Goal: Task Accomplishment & Management: Complete application form

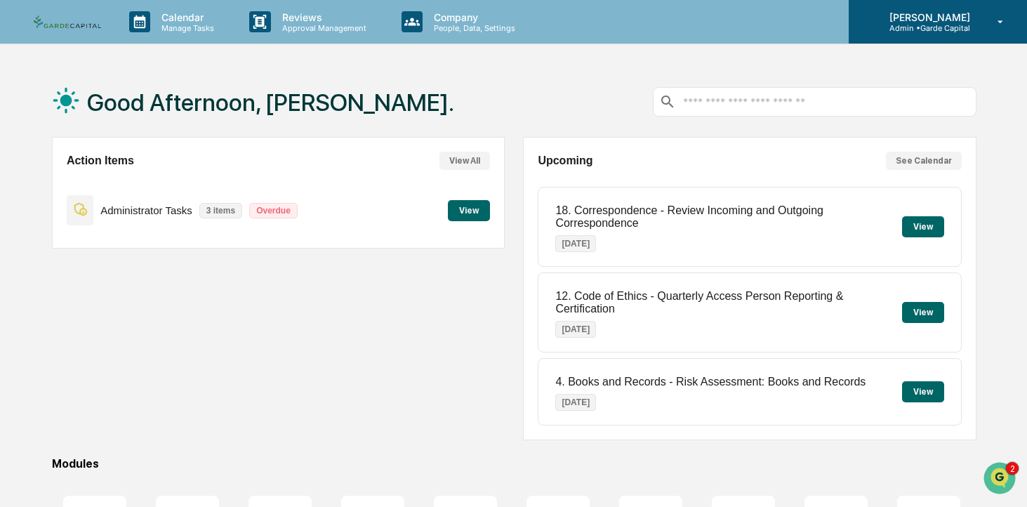
click at [933, 29] on p "Admin • Garde Capital" at bounding box center [928, 28] width 99 height 10
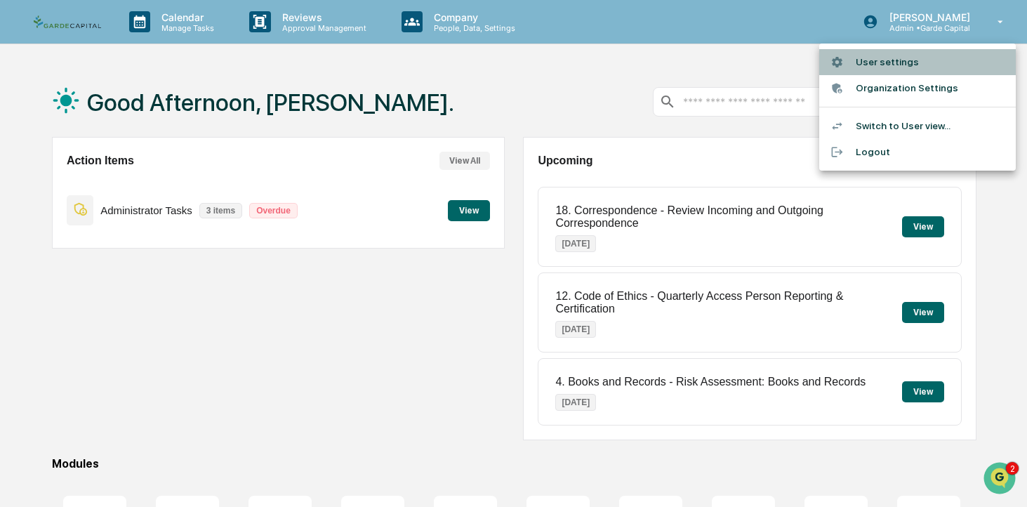
click at [900, 64] on li "User settings" at bounding box center [918, 62] width 197 height 26
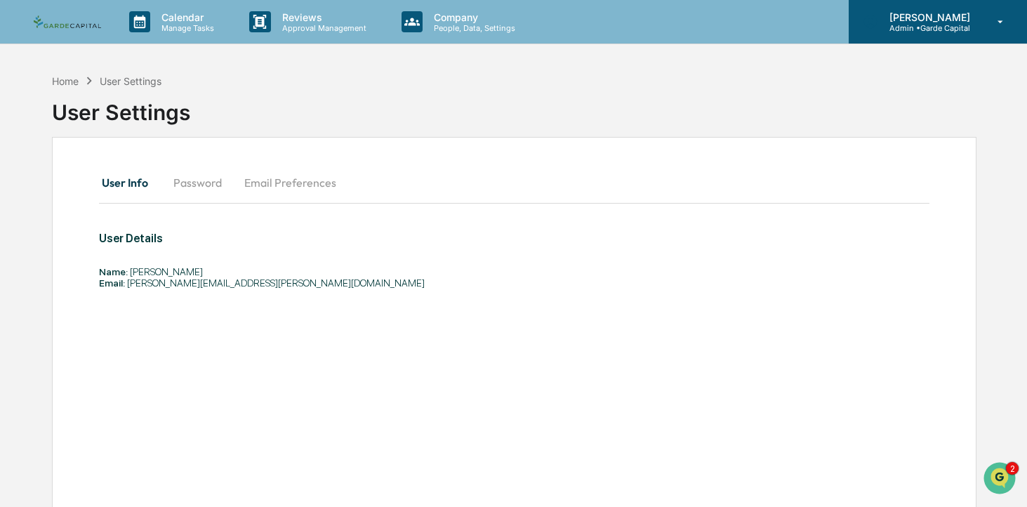
click at [935, 23] on p "Admin • Garde Capital" at bounding box center [928, 28] width 99 height 10
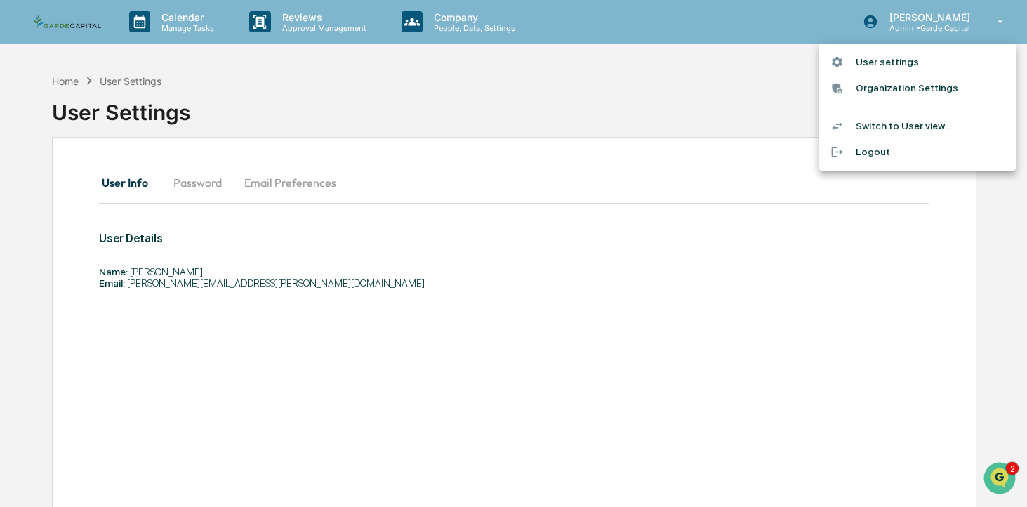
click at [905, 124] on li "Switch to User view..." at bounding box center [918, 126] width 197 height 26
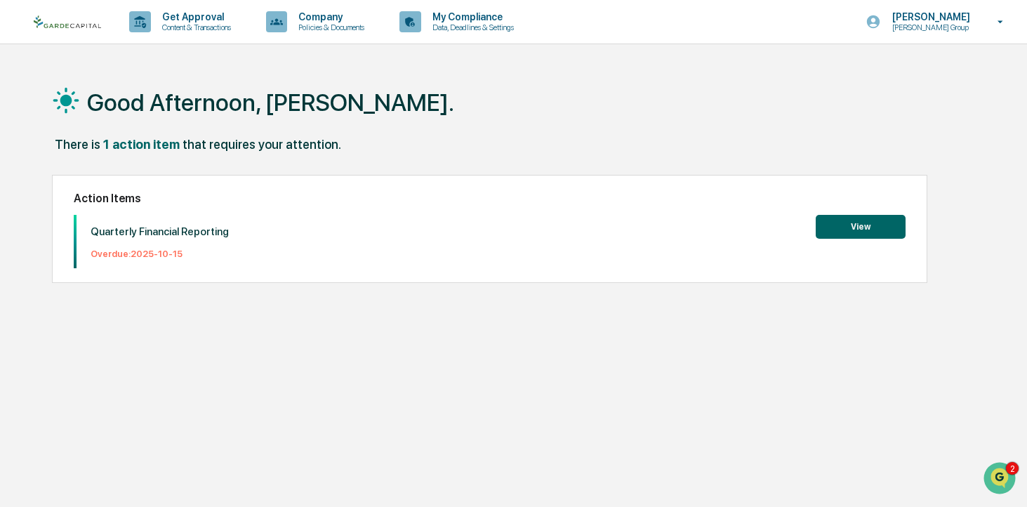
click at [856, 228] on button "View" at bounding box center [861, 227] width 90 height 24
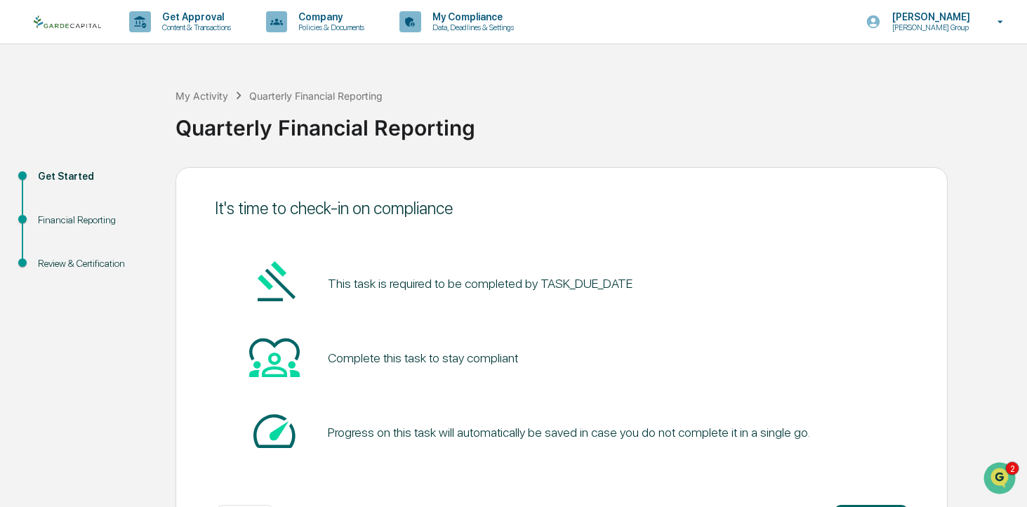
scroll to position [59, 0]
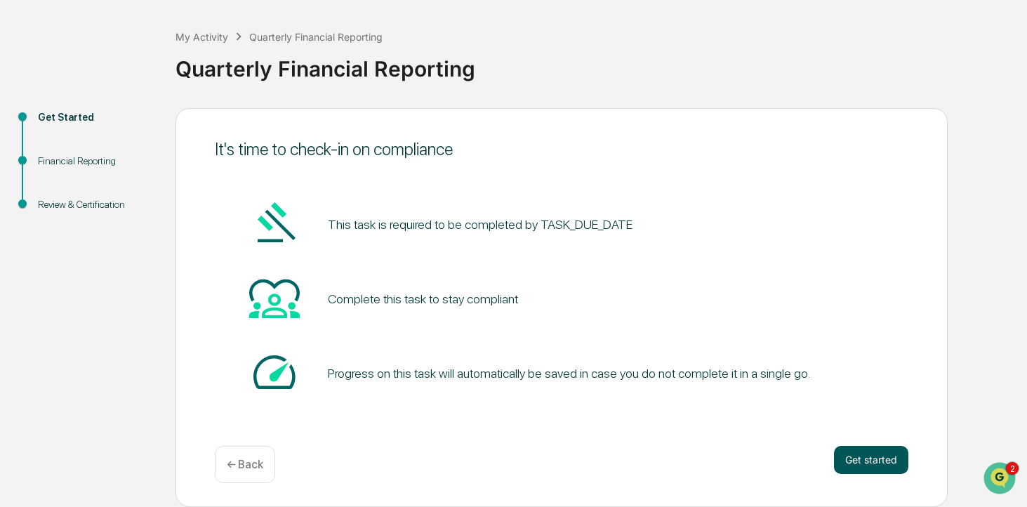
click at [876, 467] on button "Get started" at bounding box center [871, 460] width 74 height 28
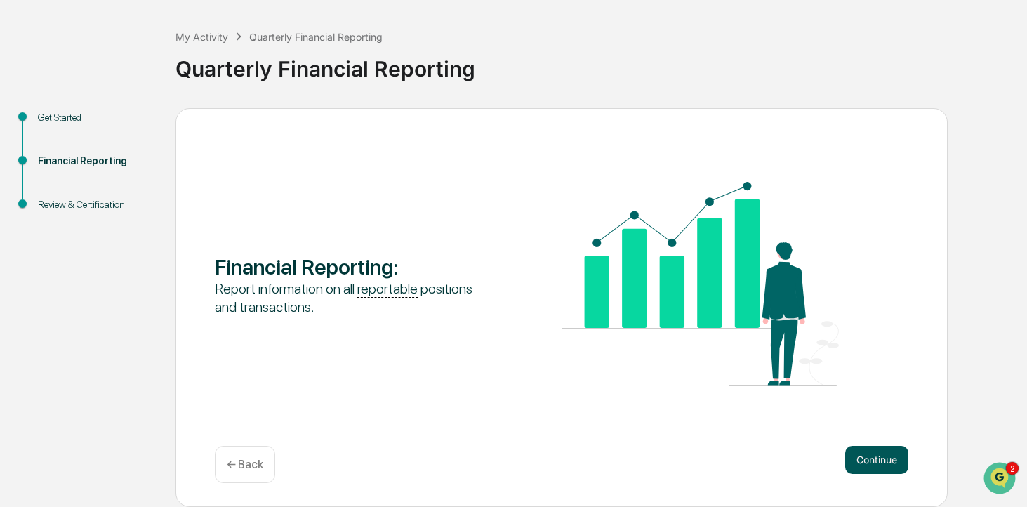
click at [887, 452] on button "Continue" at bounding box center [877, 460] width 63 height 28
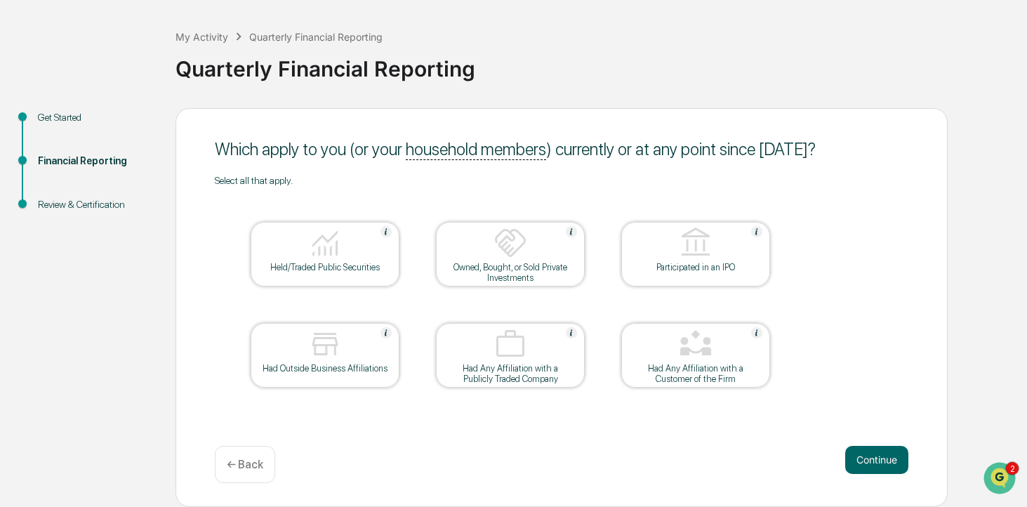
click at [331, 259] on img at bounding box center [325, 243] width 34 height 34
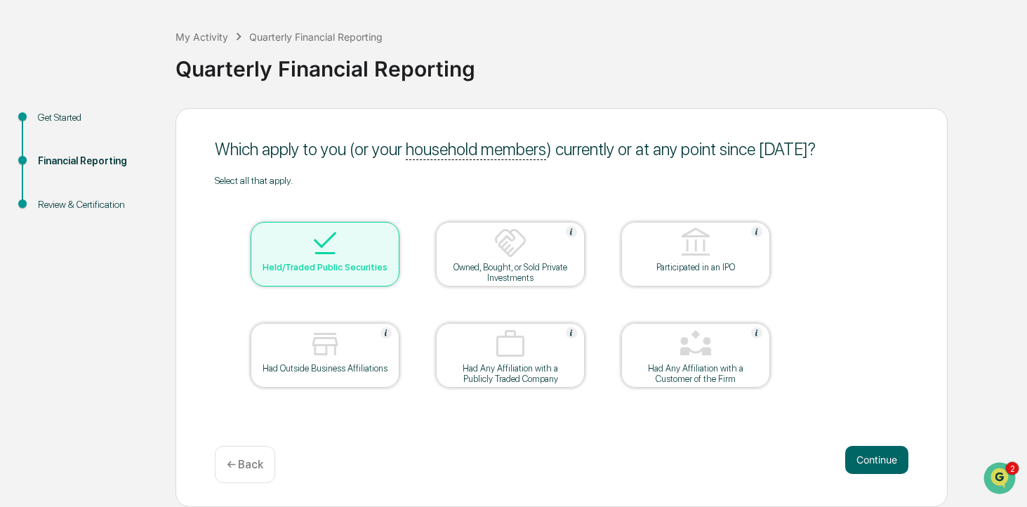
click at [511, 257] on img at bounding box center [511, 243] width 34 height 34
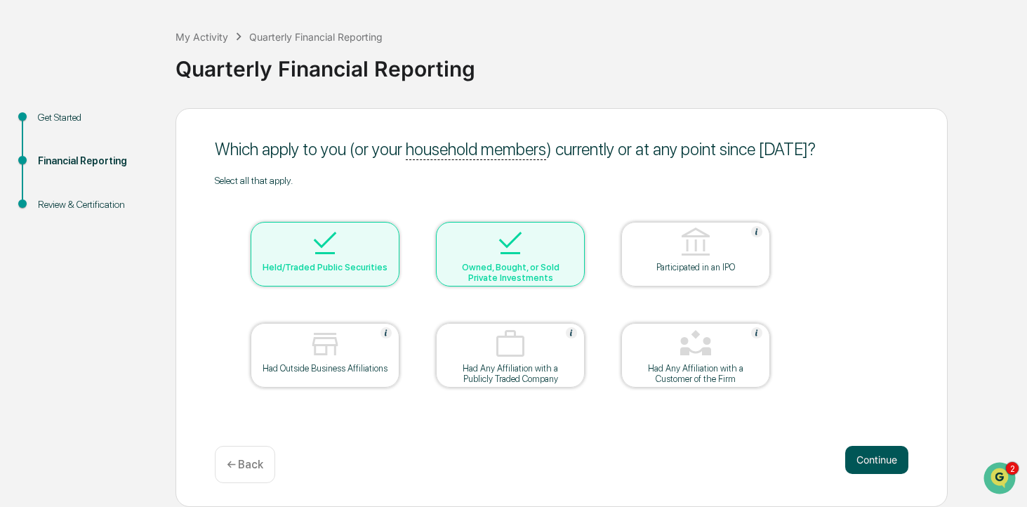
click at [878, 465] on button "Continue" at bounding box center [877, 460] width 63 height 28
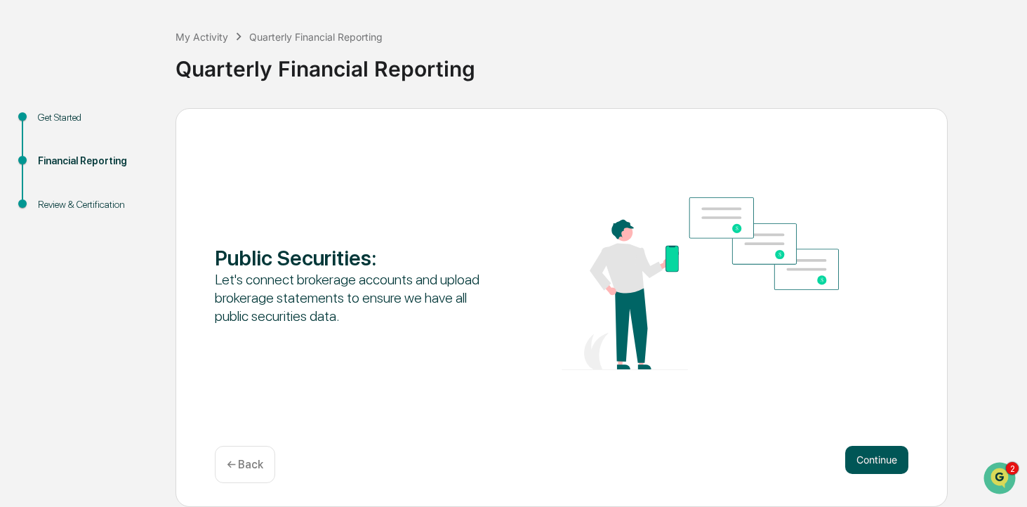
click at [874, 464] on button "Continue" at bounding box center [877, 460] width 63 height 28
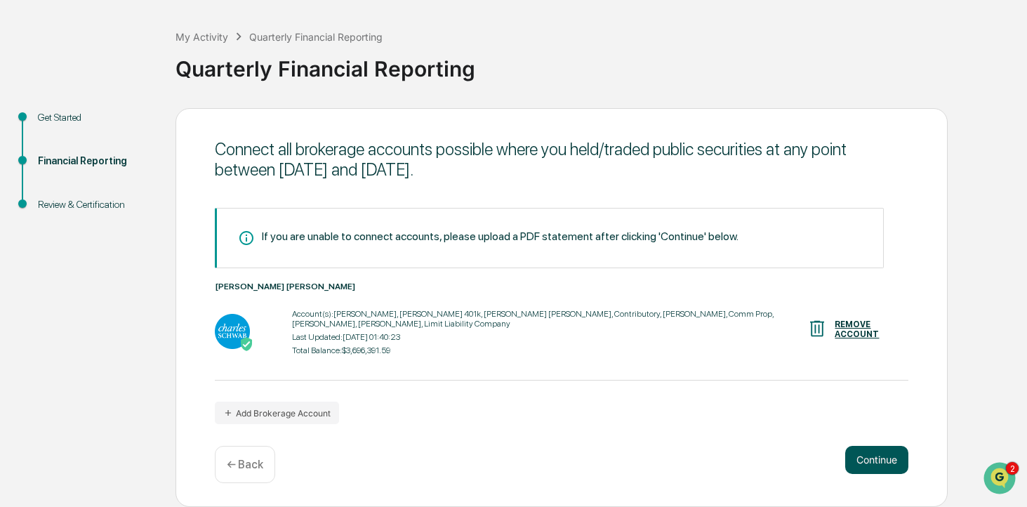
click at [872, 462] on button "Continue" at bounding box center [877, 460] width 63 height 28
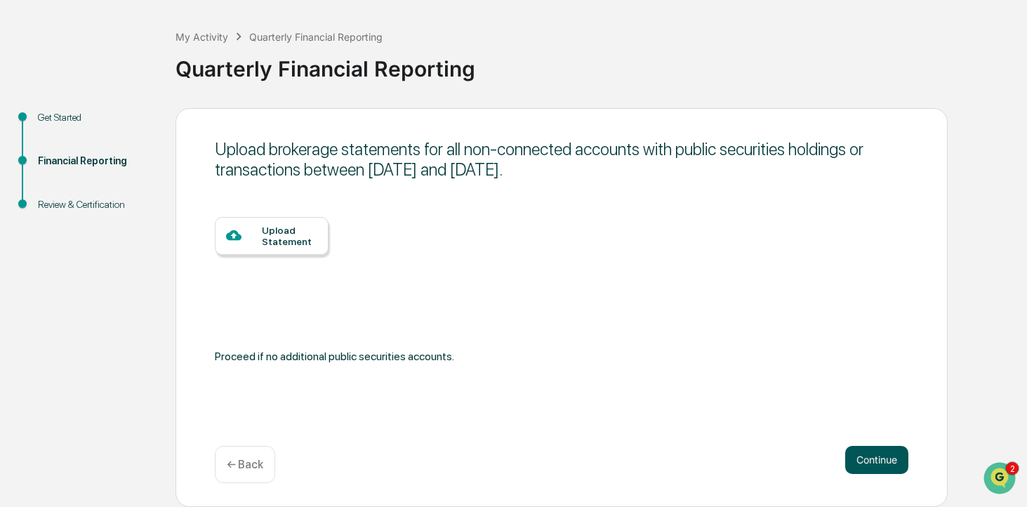
click at [881, 461] on button "Continue" at bounding box center [877, 460] width 63 height 28
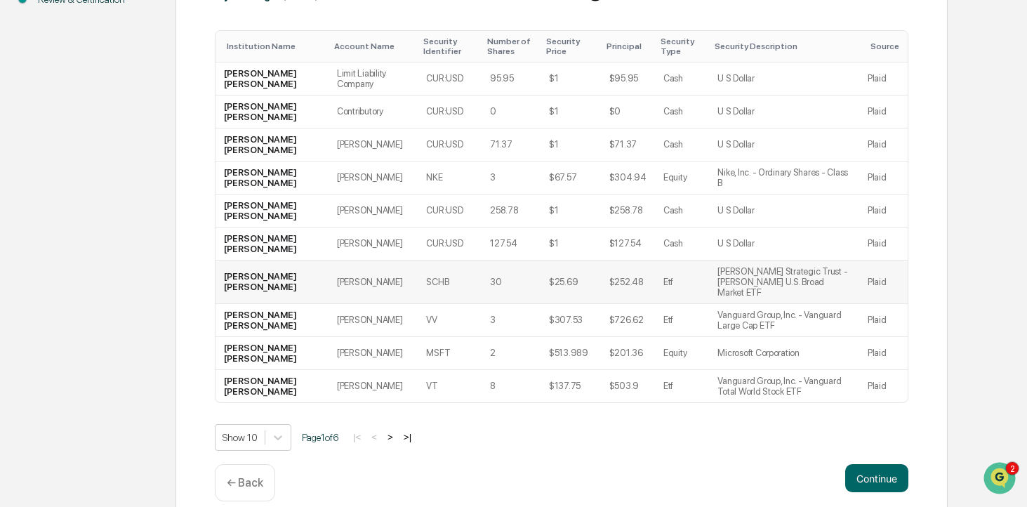
scroll to position [272, 0]
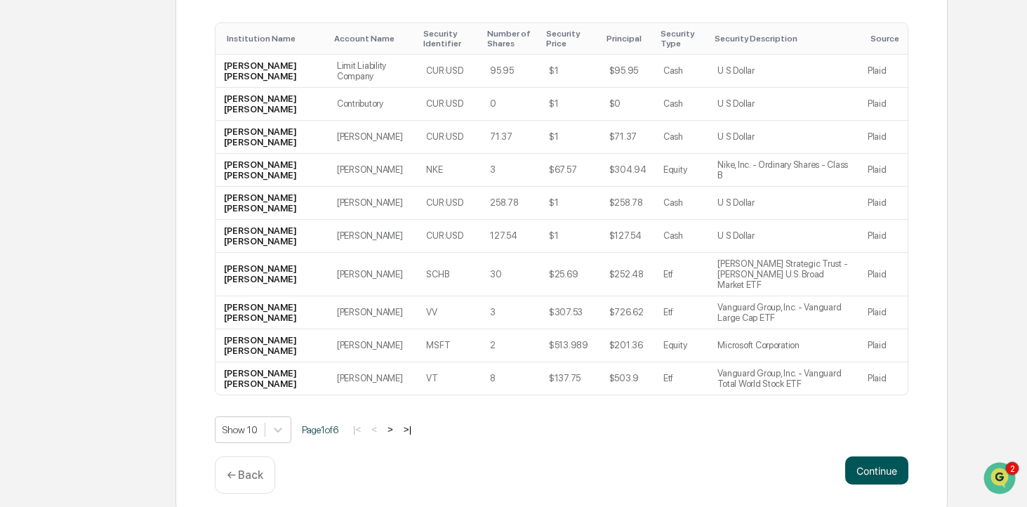
click at [865, 457] on button "Continue" at bounding box center [877, 471] width 63 height 28
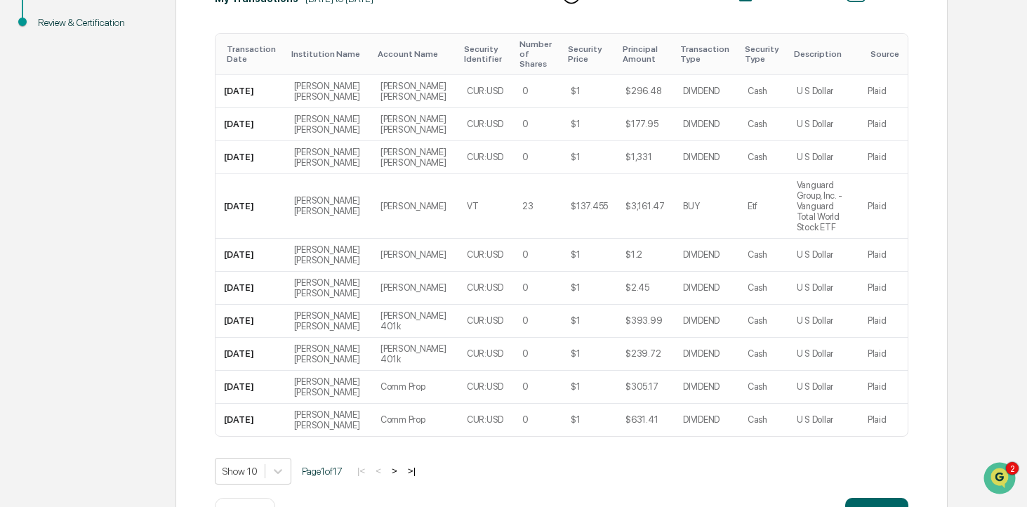
scroll to position [287, 0]
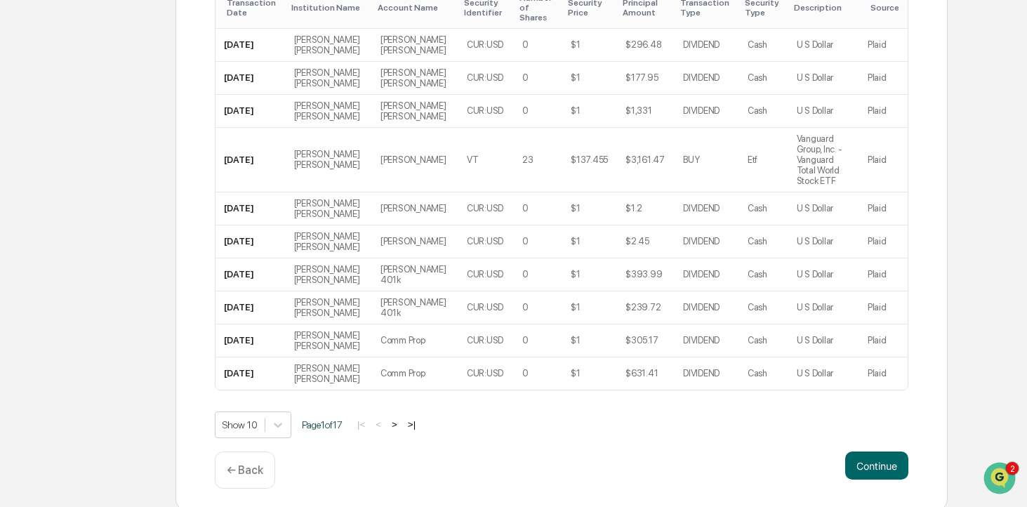
click at [402, 431] on button ">" at bounding box center [395, 425] width 14 height 12
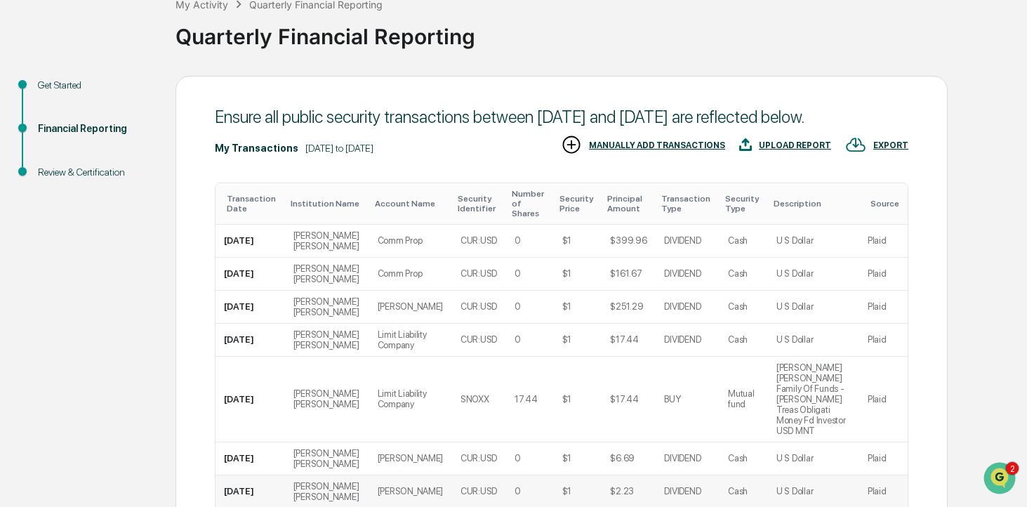
scroll to position [0, 0]
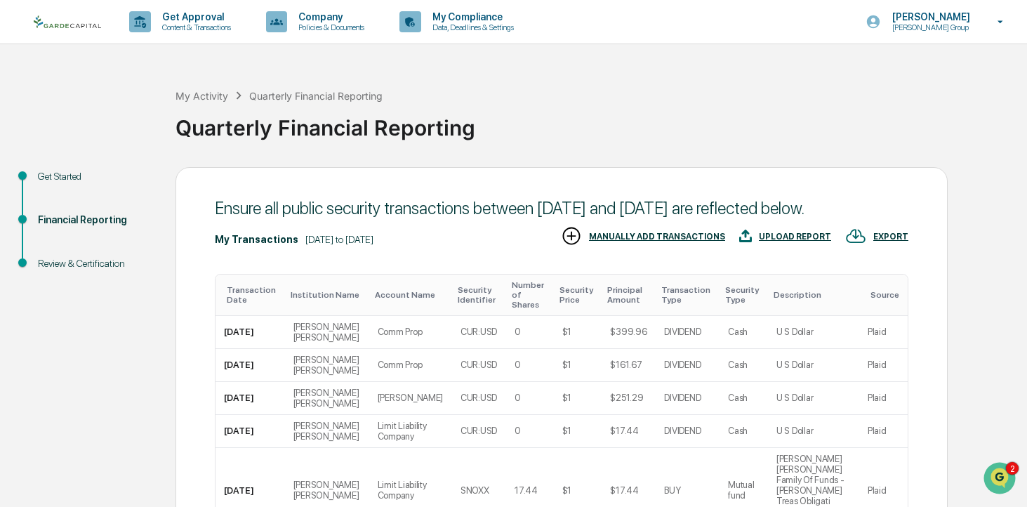
click at [725, 305] on div "Security Type" at bounding box center [743, 295] width 37 height 20
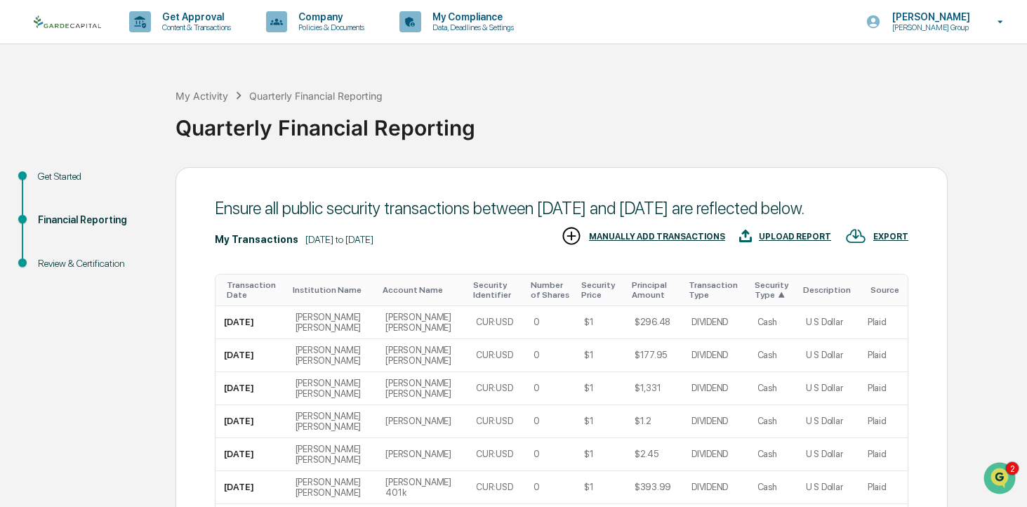
click at [755, 300] on div "Security Type ▲" at bounding box center [773, 290] width 37 height 20
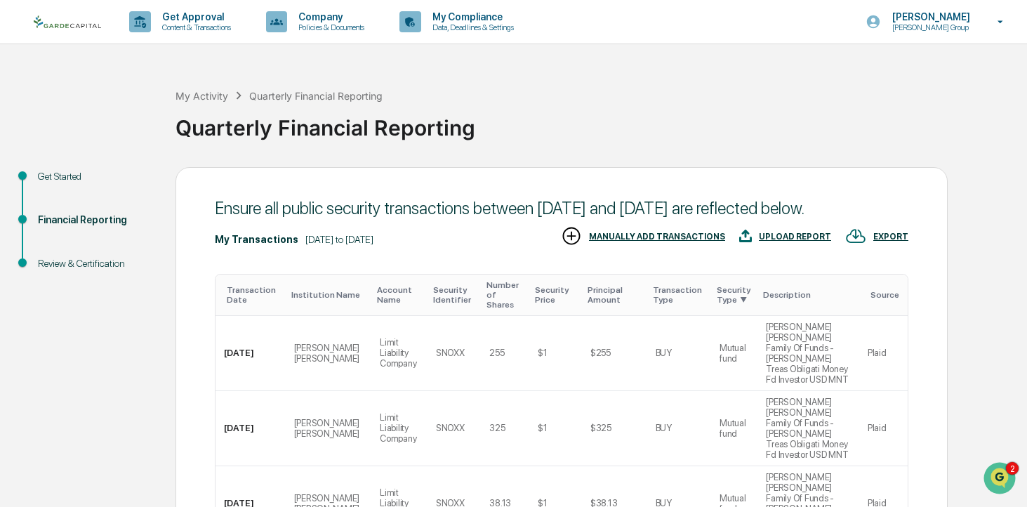
click at [670, 305] on div "Transaction Type" at bounding box center [679, 295] width 53 height 20
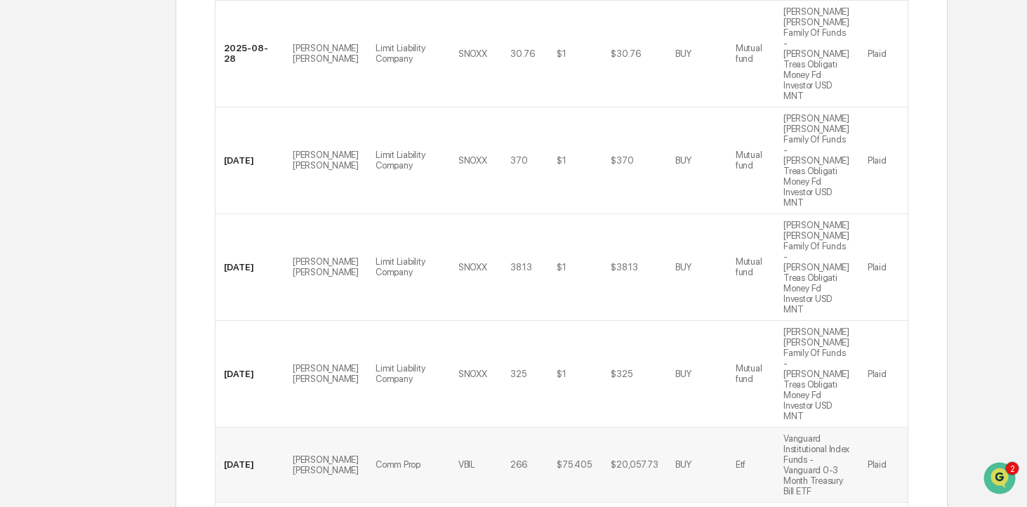
scroll to position [513, 0]
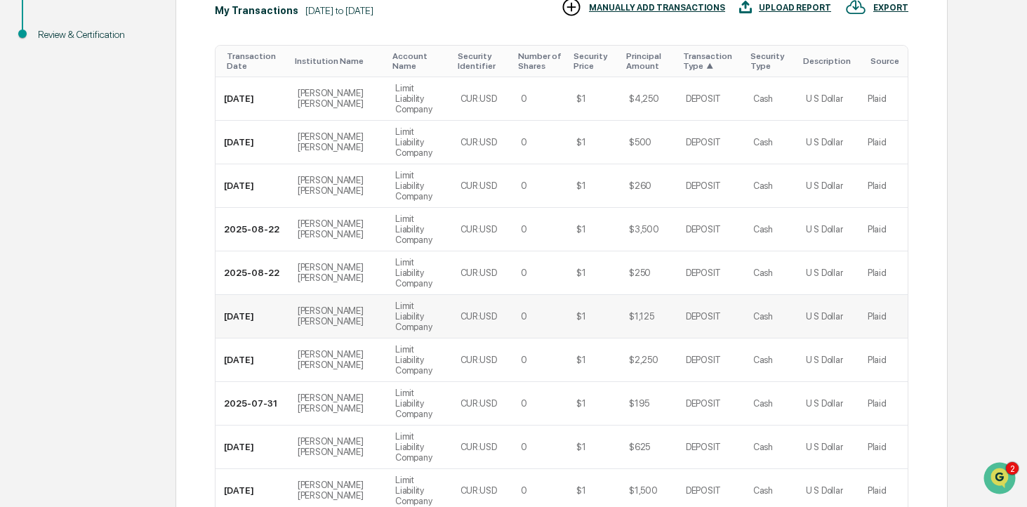
scroll to position [271, 0]
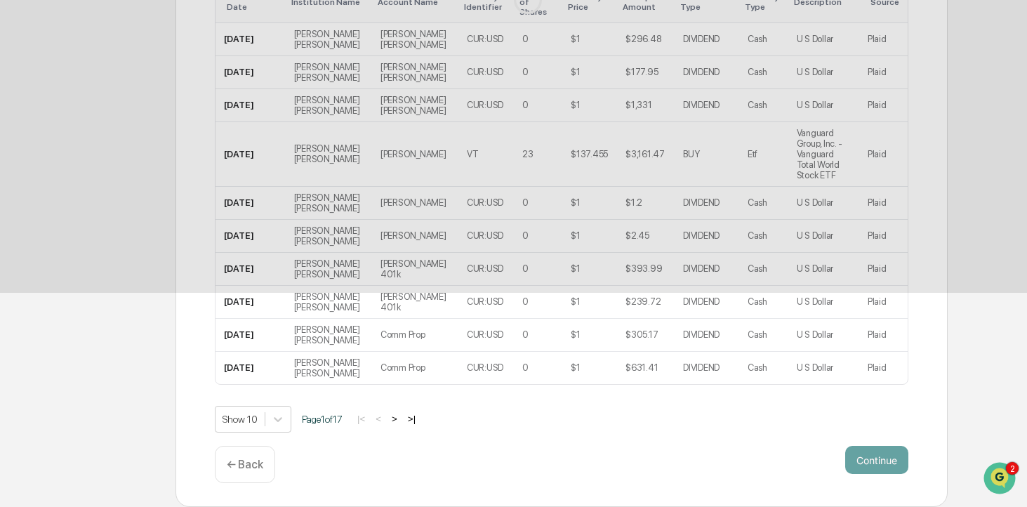
scroll to position [59, 0]
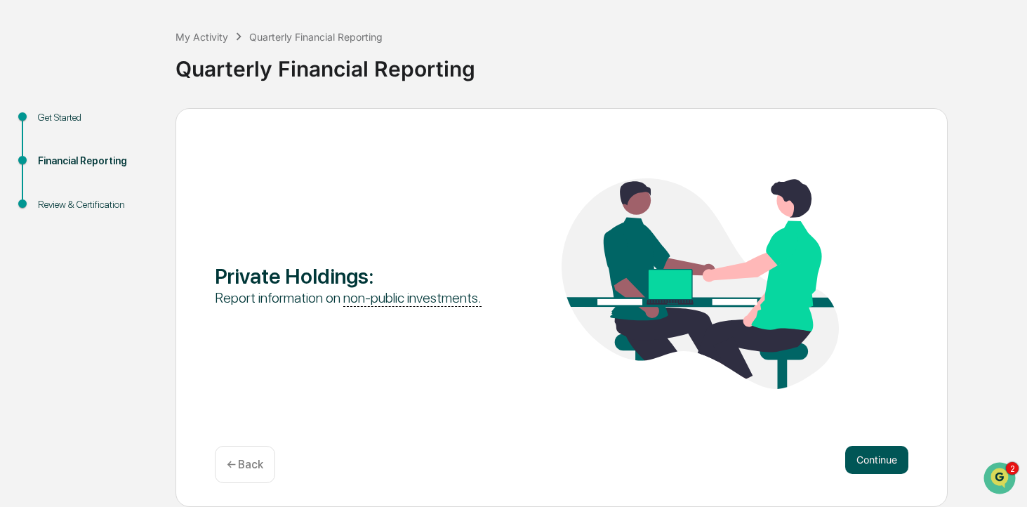
click at [872, 455] on button "Continue" at bounding box center [877, 460] width 63 height 28
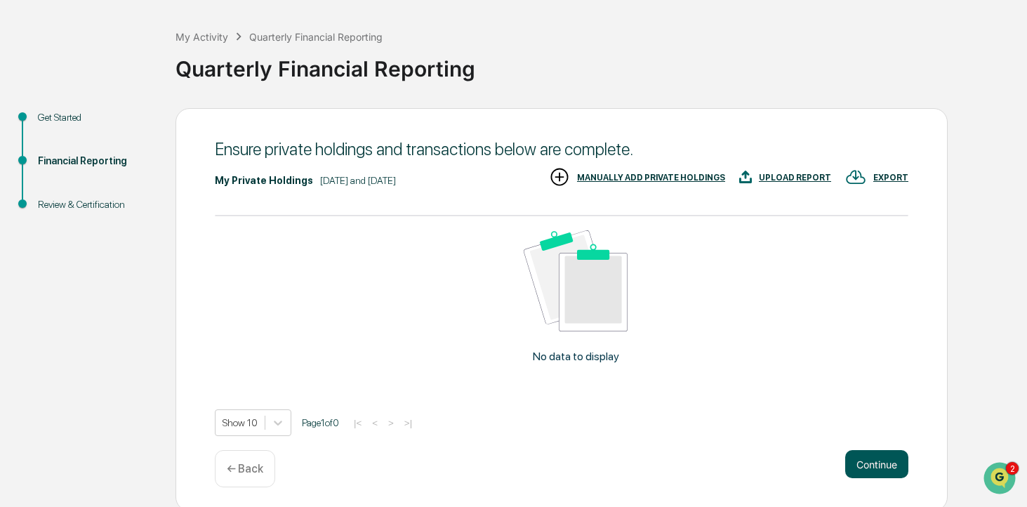
click at [879, 468] on button "Continue" at bounding box center [877, 464] width 63 height 28
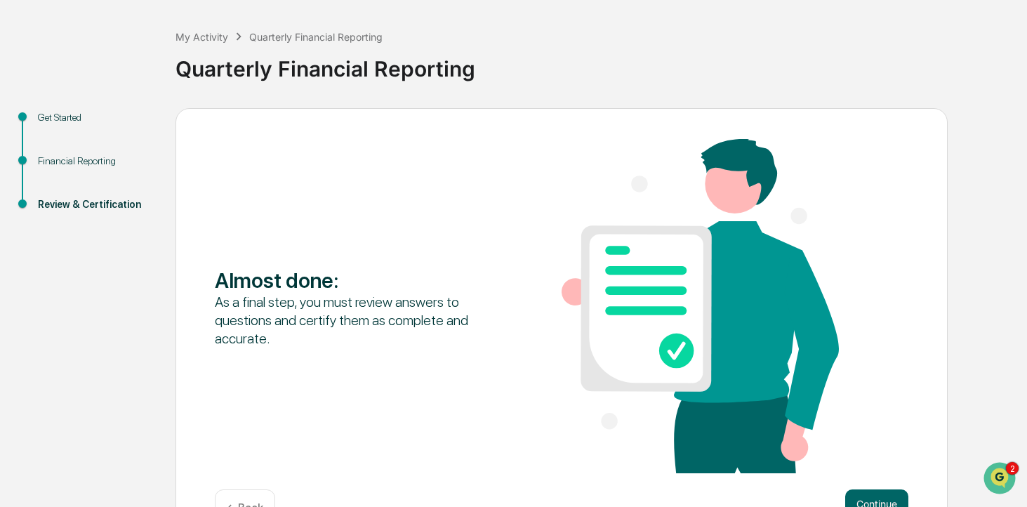
scroll to position [103, 0]
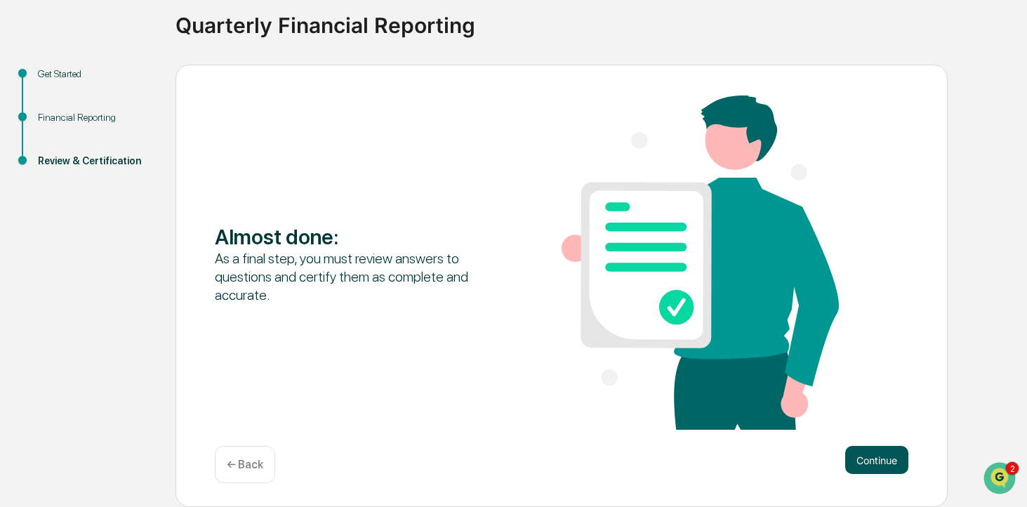
click at [880, 464] on button "Continue" at bounding box center [877, 460] width 63 height 28
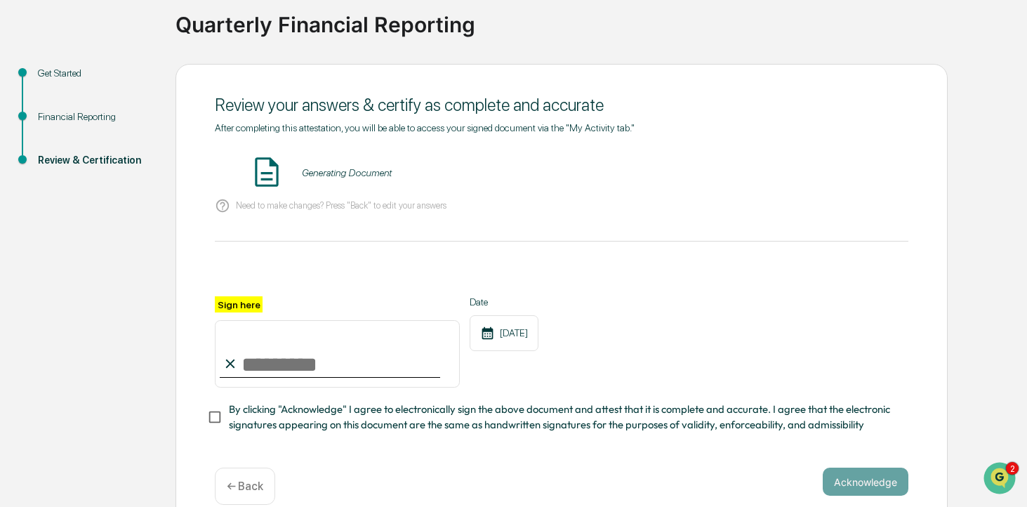
click at [323, 164] on div "Generating Document" at bounding box center [562, 173] width 694 height 37
click at [339, 175] on div "Generating Document" at bounding box center [347, 172] width 90 height 11
click at [832, 179] on button "VIEW" at bounding box center [828, 173] width 91 height 24
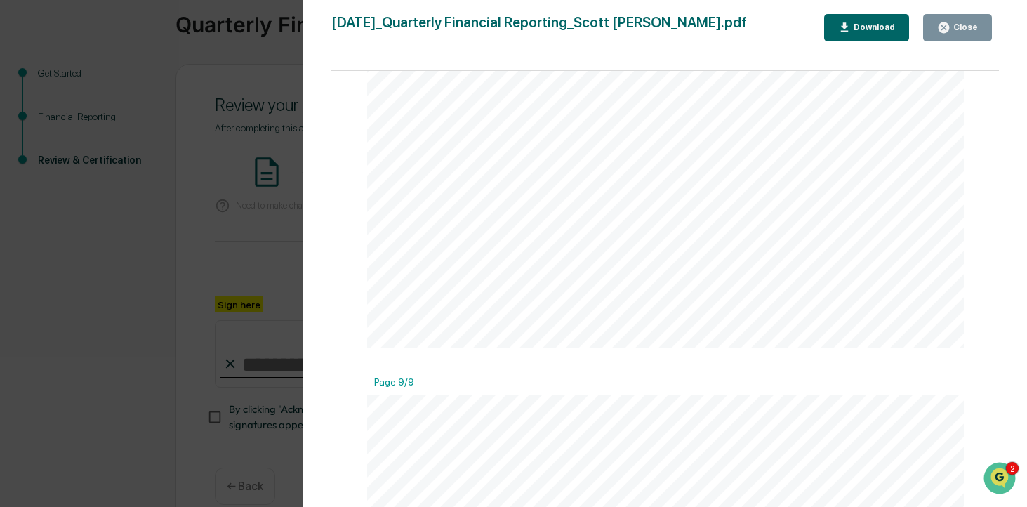
scroll to position [6494, 0]
click at [970, 29] on div "Close" at bounding box center [964, 27] width 27 height 10
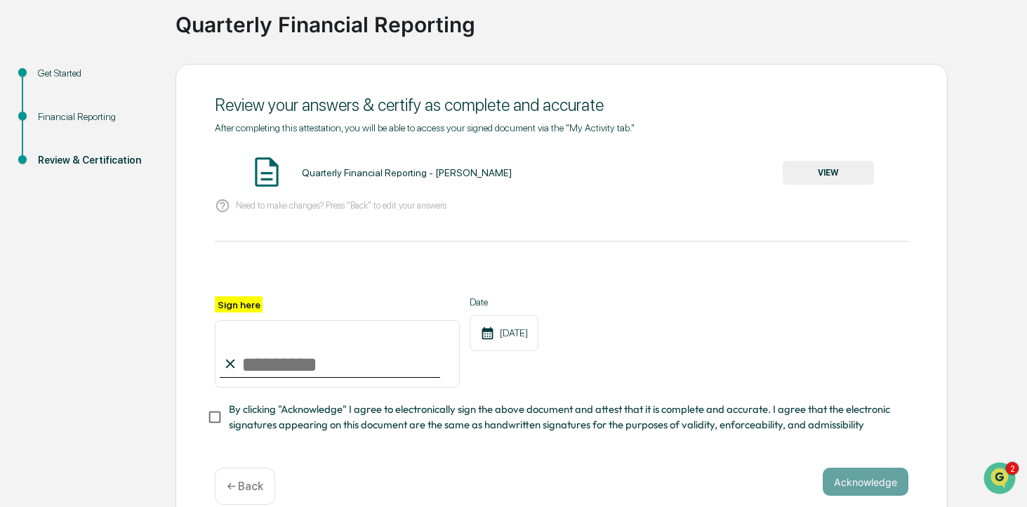
click at [276, 357] on input "Sign here" at bounding box center [337, 353] width 245 height 67
type input "**********"
click at [861, 484] on button "Acknowledge" at bounding box center [866, 482] width 86 height 28
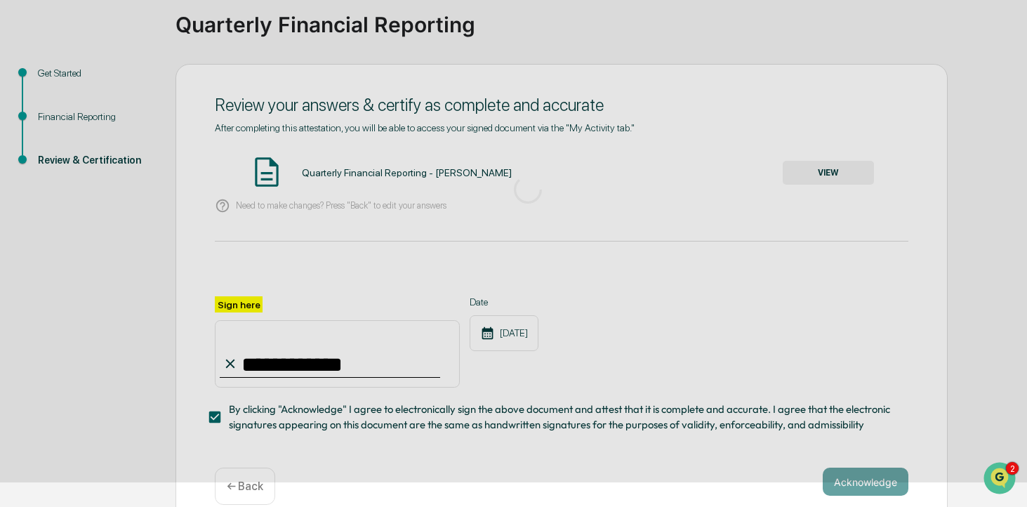
scroll to position [59, 0]
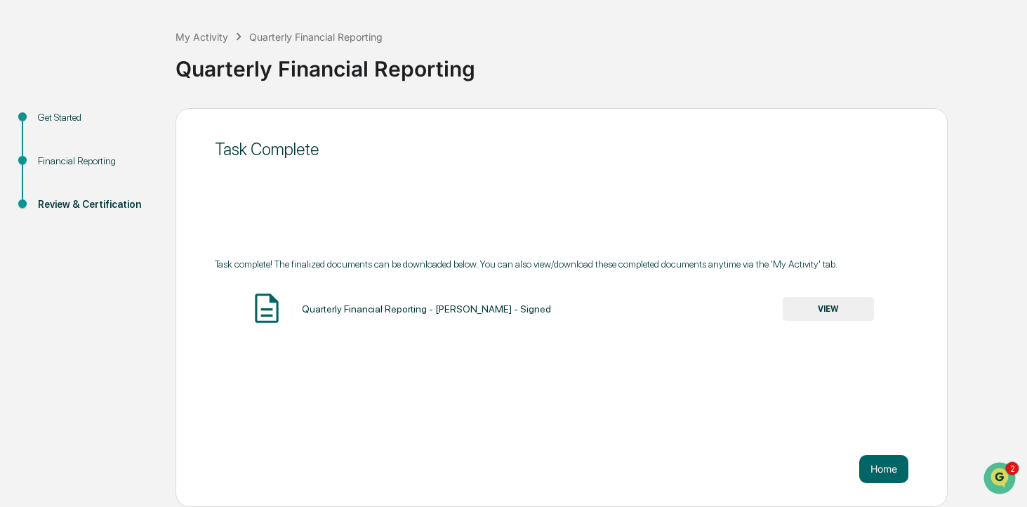
click at [505, 183] on div "Task Complete Task complete! The finalized documents can be downloaded below. Y…" at bounding box center [562, 307] width 773 height 399
click at [884, 469] on button "Home" at bounding box center [884, 469] width 49 height 28
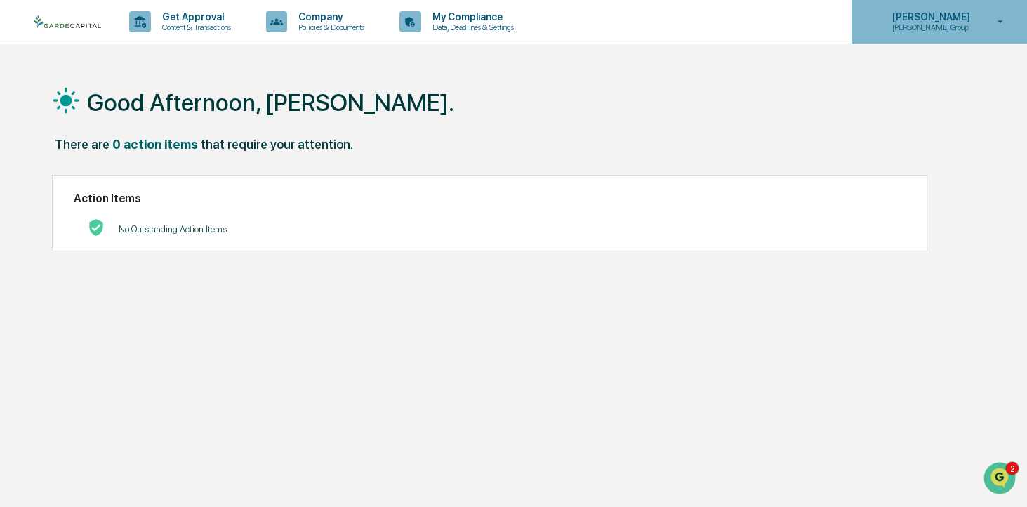
click at [957, 16] on p "[PERSON_NAME]" at bounding box center [929, 16] width 96 height 11
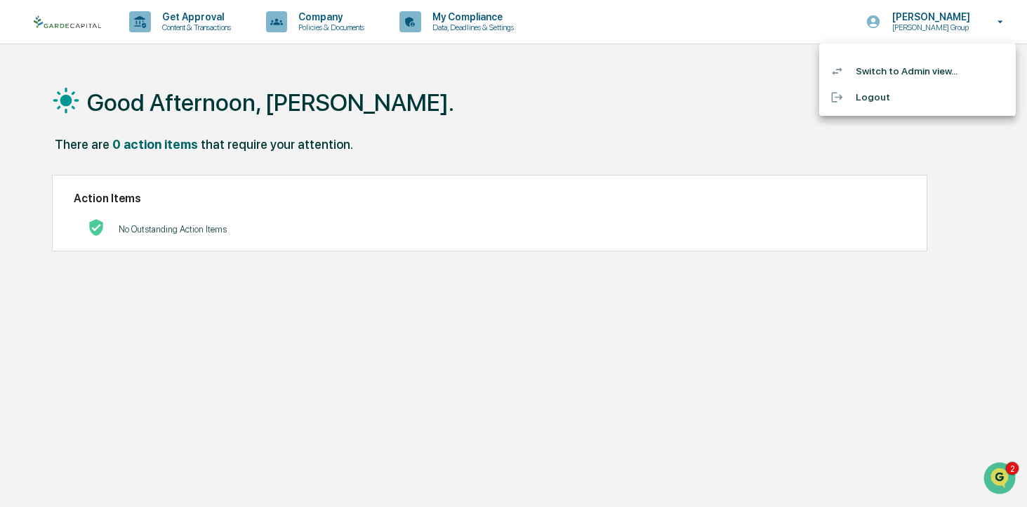
click at [904, 70] on li "Switch to Admin view..." at bounding box center [918, 71] width 197 height 26
